Goal: Task Accomplishment & Management: Manage account settings

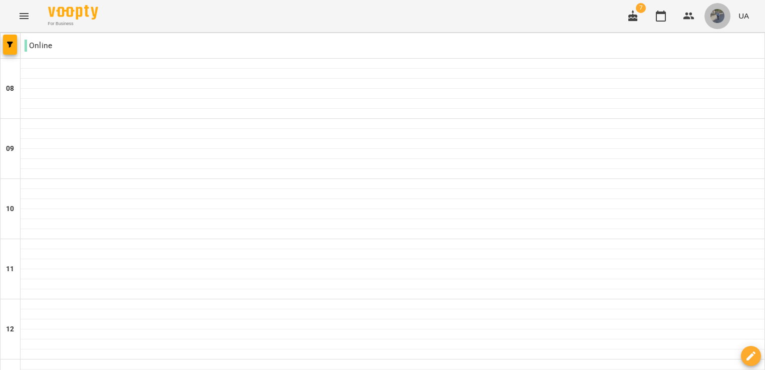
click at [721, 17] on img "button" at bounding box center [718, 16] width 14 height 14
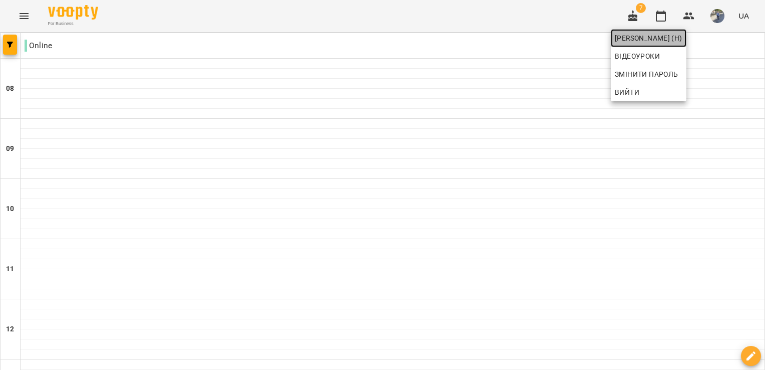
click at [678, 36] on span "[PERSON_NAME] (н)" at bounding box center [649, 38] width 68 height 12
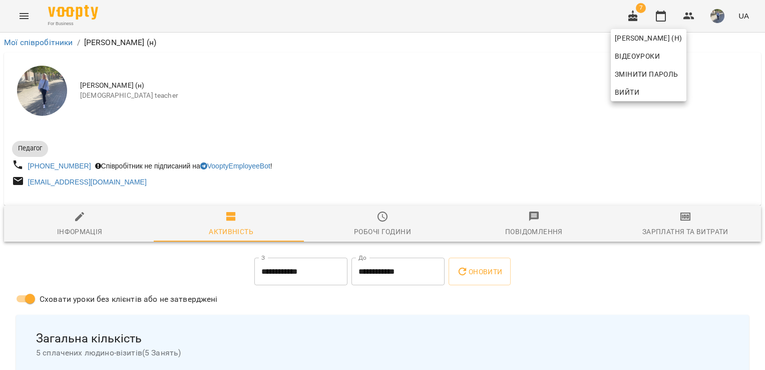
click at [22, 17] on div at bounding box center [382, 185] width 765 height 370
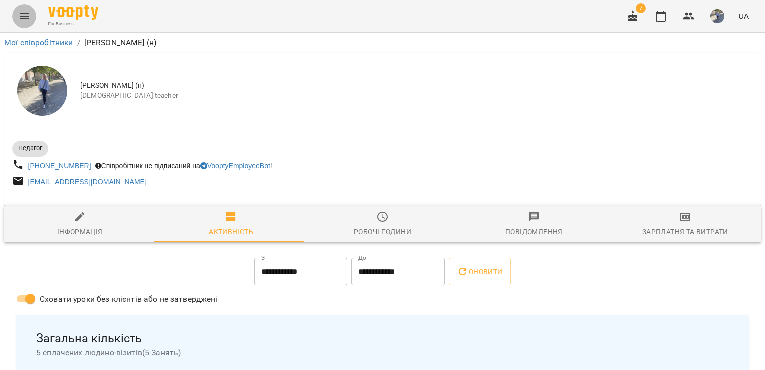
click at [22, 17] on icon "Menu" at bounding box center [24, 16] width 12 height 12
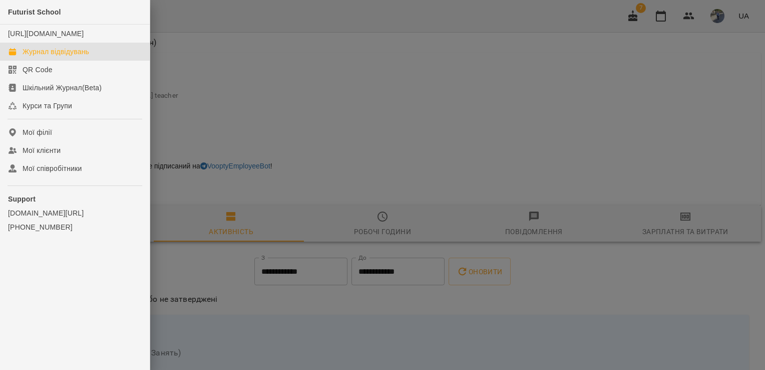
click at [60, 57] on div "Журнал відвідувань" at bounding box center [56, 52] width 67 height 10
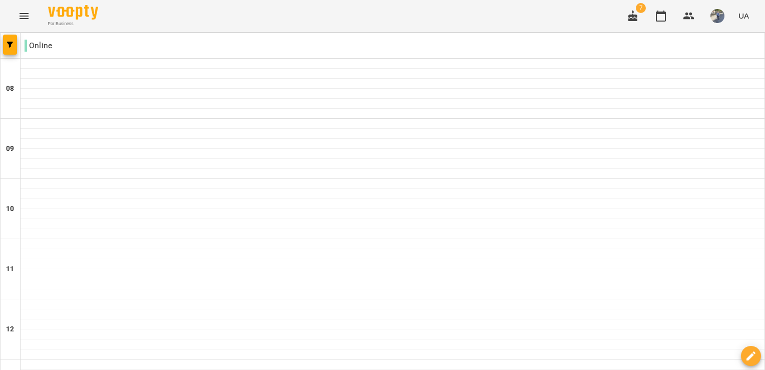
scroll to position [657, 0]
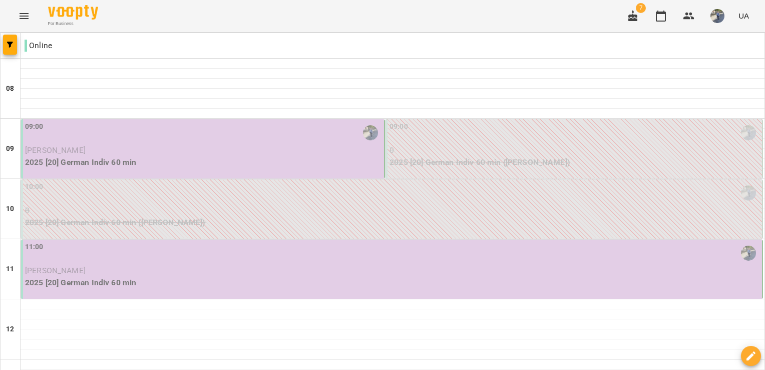
scroll to position [0, 0]
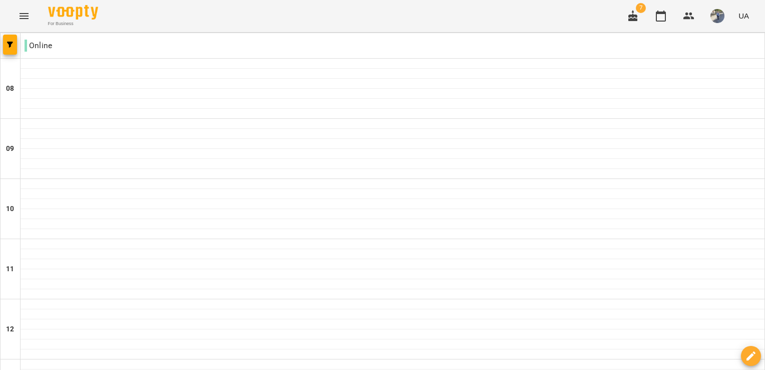
scroll to position [515, 0]
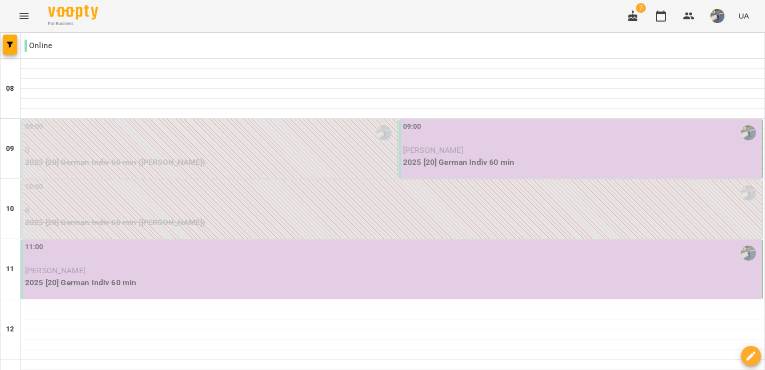
scroll to position [657, 0]
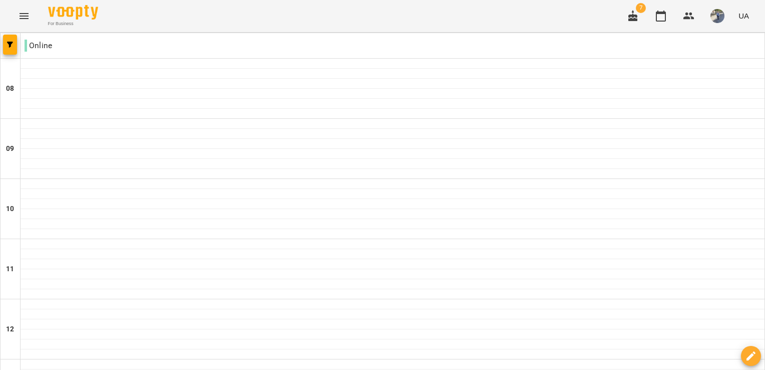
scroll to position [615, 0]
type input "**********"
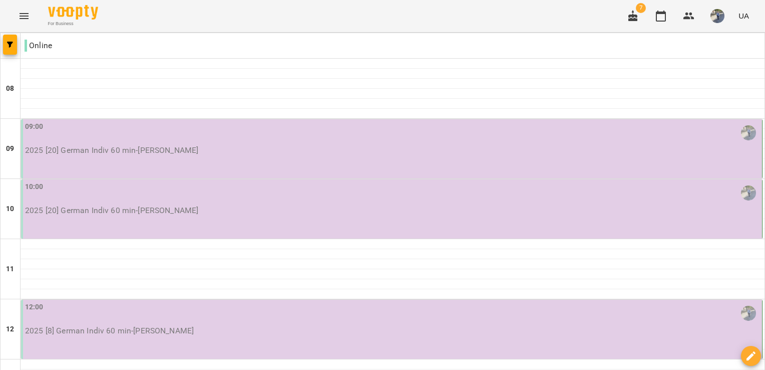
scroll to position [0, 0]
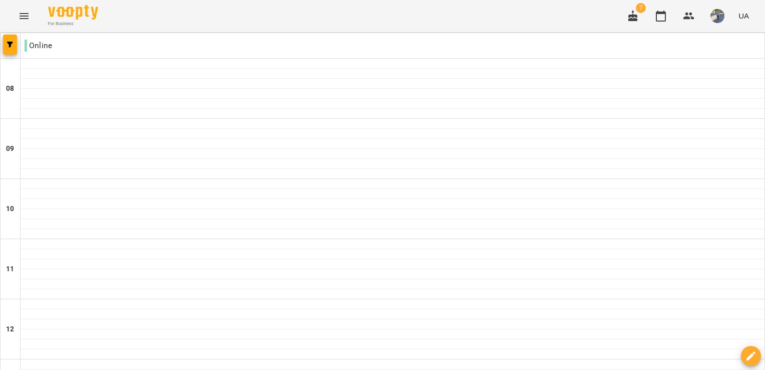
scroll to position [582, 0]
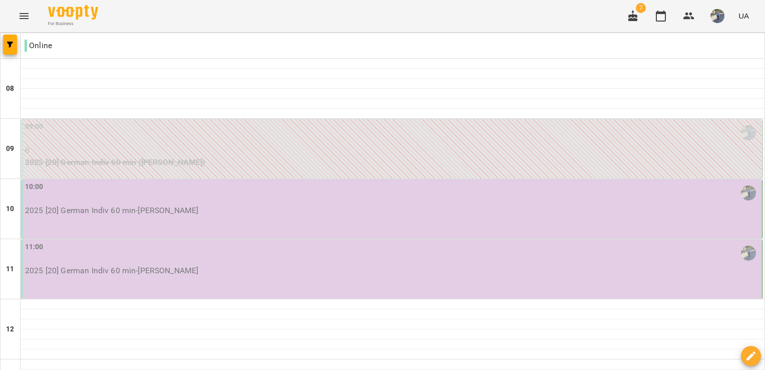
scroll to position [657, 0]
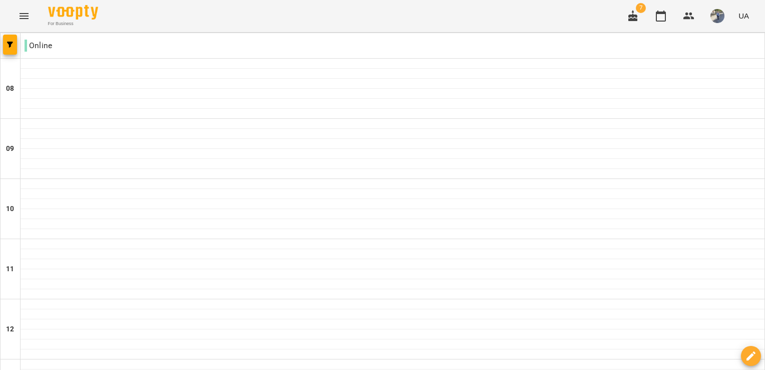
scroll to position [626, 0]
type input "**********"
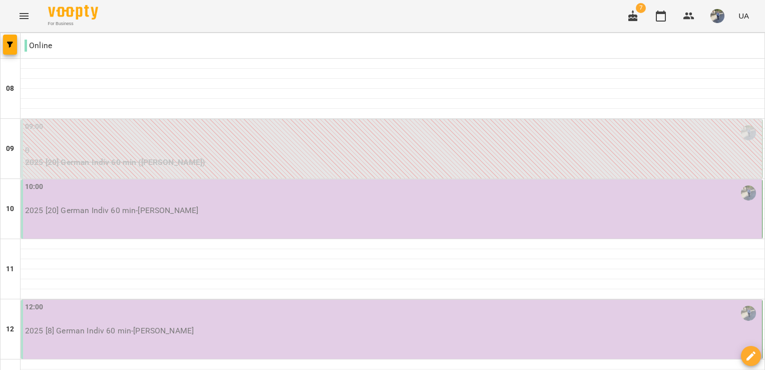
scroll to position [459, 0]
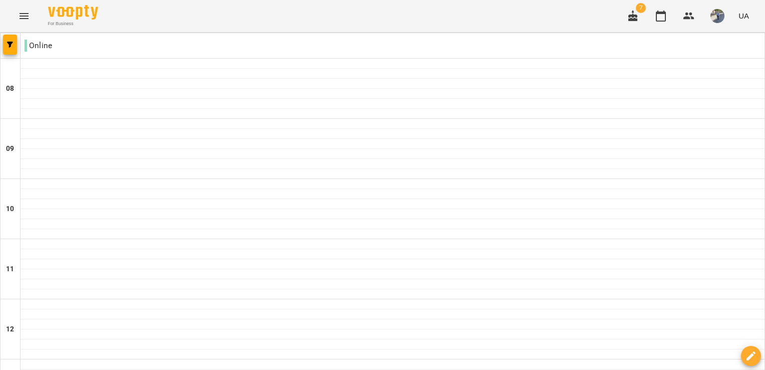
scroll to position [657, 0]
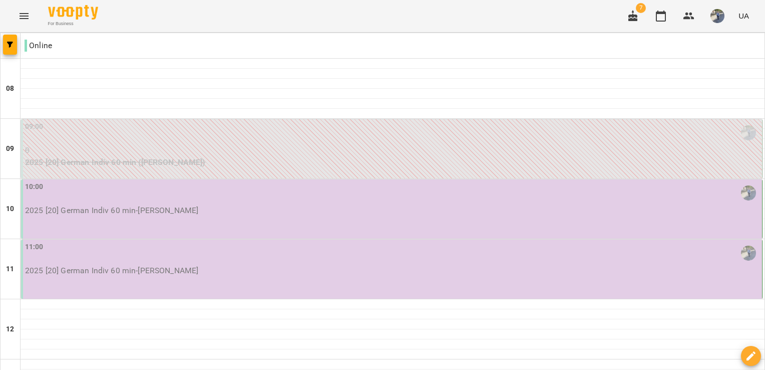
scroll to position [303, 0]
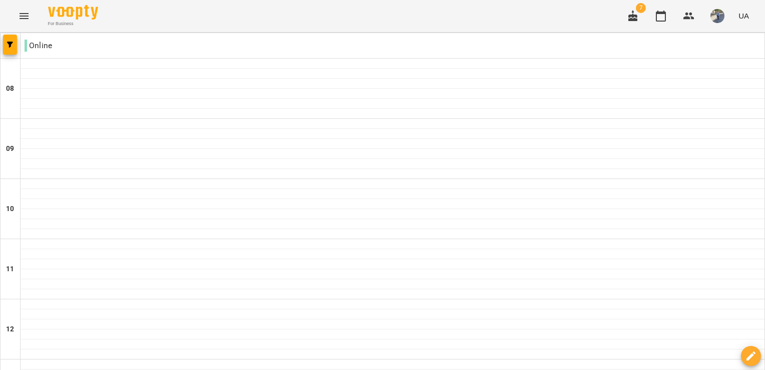
scroll to position [609, 0]
type input "**********"
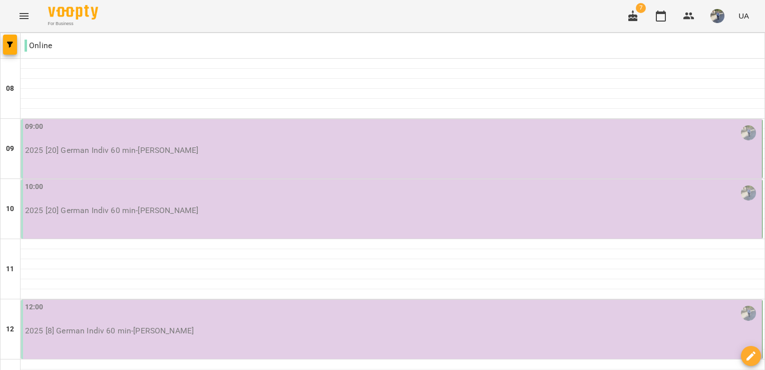
scroll to position [266, 0]
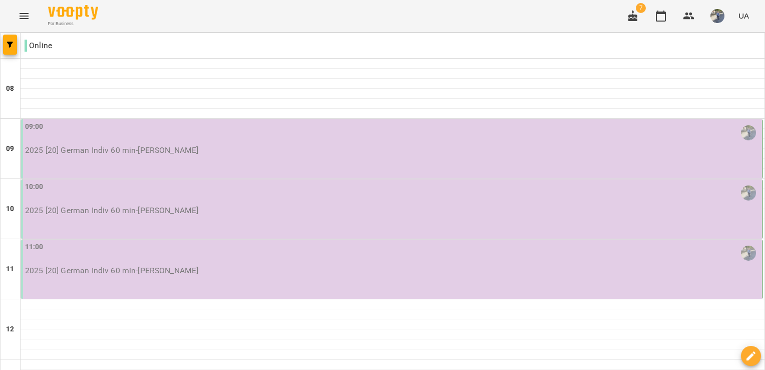
scroll to position [295, 0]
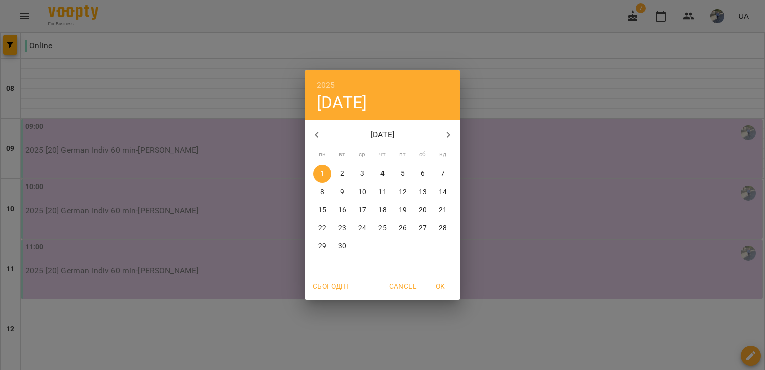
click at [317, 135] on icon "button" at bounding box center [317, 135] width 12 height 12
click at [345, 209] on p "12" at bounding box center [343, 210] width 8 height 10
type input "**********"
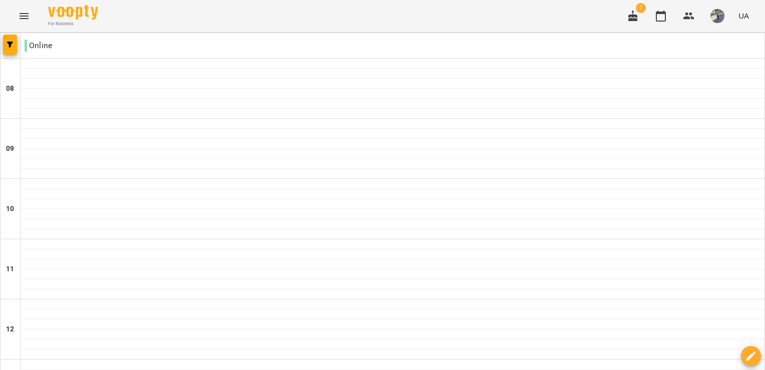
scroll to position [657, 0]
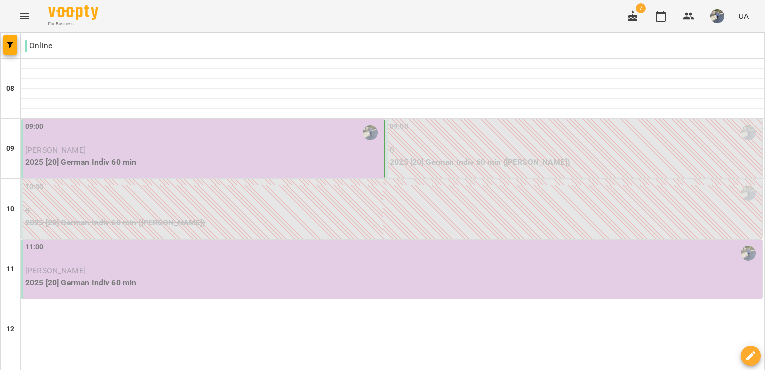
type input "**********"
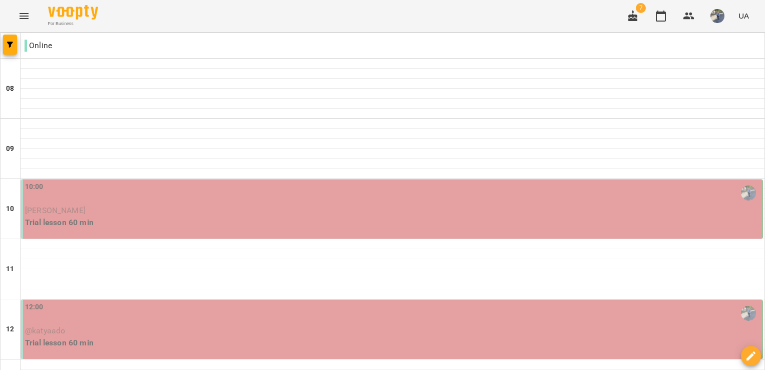
scroll to position [122, 0]
click at [141, 204] on p "[PERSON_NAME]" at bounding box center [392, 210] width 735 height 12
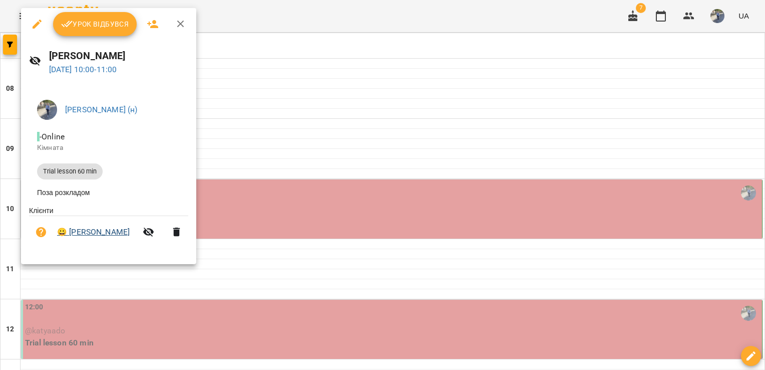
drag, startPoint x: 137, startPoint y: 233, endPoint x: 71, endPoint y: 237, distance: 66.2
click at [71, 237] on span "😀 [PERSON_NAME]" at bounding box center [97, 232] width 80 height 12
copy link "[PERSON_NAME]"
click at [603, 15] on div at bounding box center [382, 185] width 765 height 370
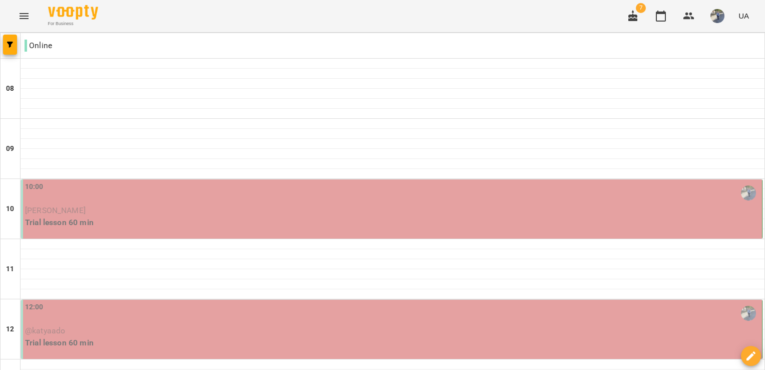
click at [147, 302] on div "12:00" at bounding box center [392, 313] width 735 height 23
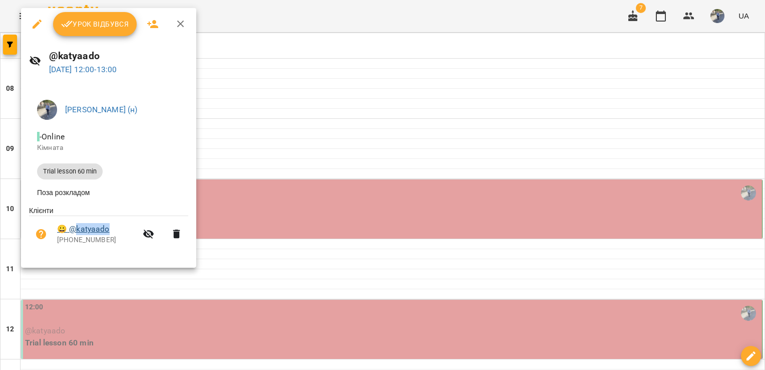
drag, startPoint x: 115, startPoint y: 231, endPoint x: 75, endPoint y: 228, distance: 39.7
click at [75, 228] on span "😀 @katyaado" at bounding box center [97, 229] width 80 height 12
copy link "katyaado"
click at [177, 25] on icon "button" at bounding box center [181, 24] width 12 height 12
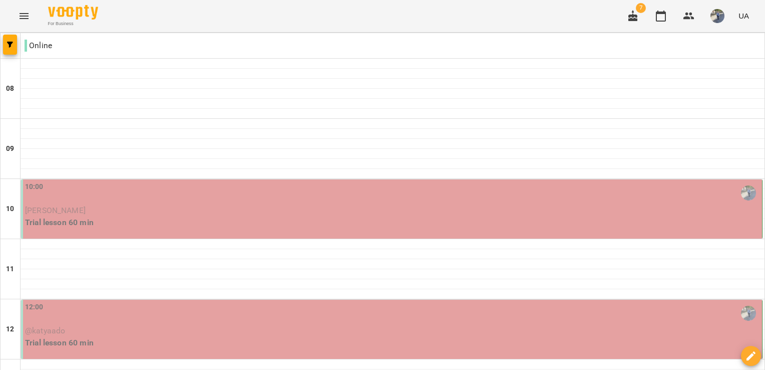
type input "**********"
